Goal: Information Seeking & Learning: Learn about a topic

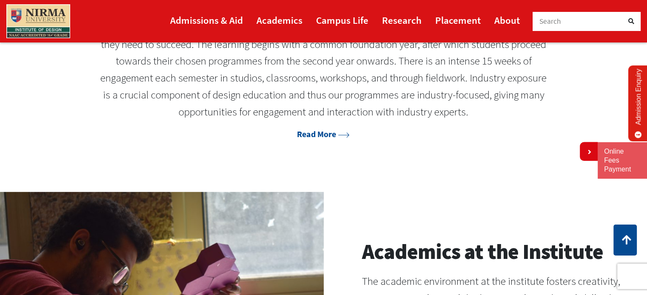
scroll to position [536, 0]
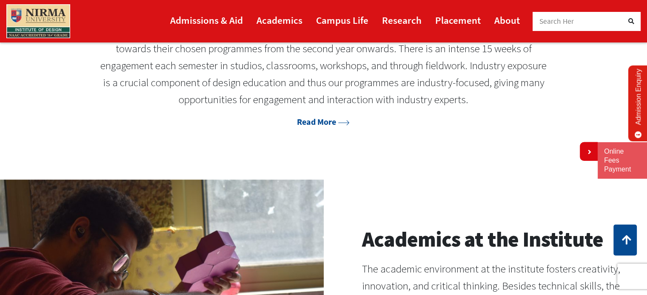
drag, startPoint x: 652, startPoint y: 65, endPoint x: 652, endPoint y: 95, distance: 30.2
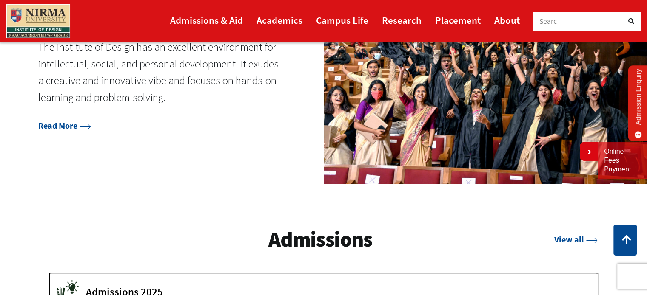
scroll to position [1025, 0]
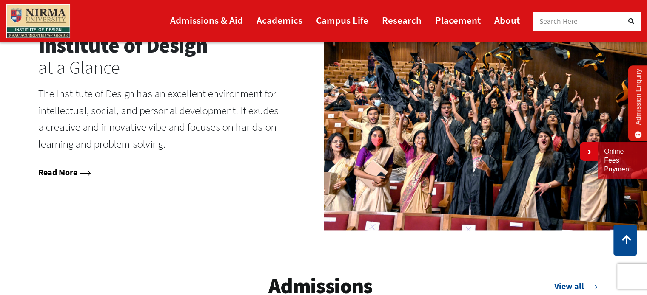
click at [64, 177] on link "Read More" at bounding box center [64, 172] width 53 height 11
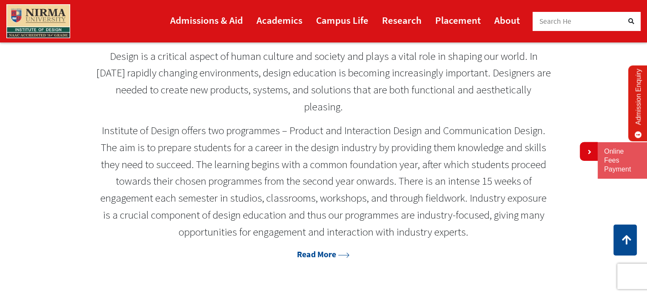
scroll to position [409, 0]
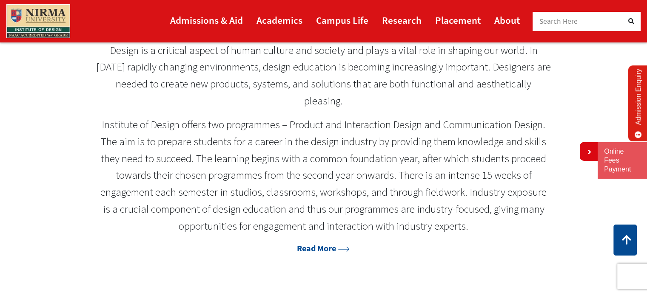
drag, startPoint x: 290, startPoint y: 125, endPoint x: 314, endPoint y: 129, distance: 24.1
click at [314, 129] on p "Institute of Design offers two programmes – Product and Interaction Design and …" at bounding box center [323, 175] width 455 height 119
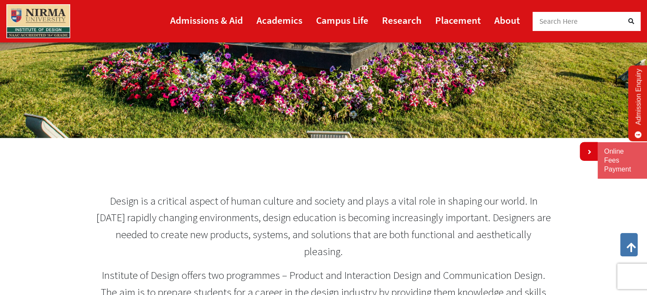
scroll to position [359, 0]
